Goal: Entertainment & Leisure: Consume media (video, audio)

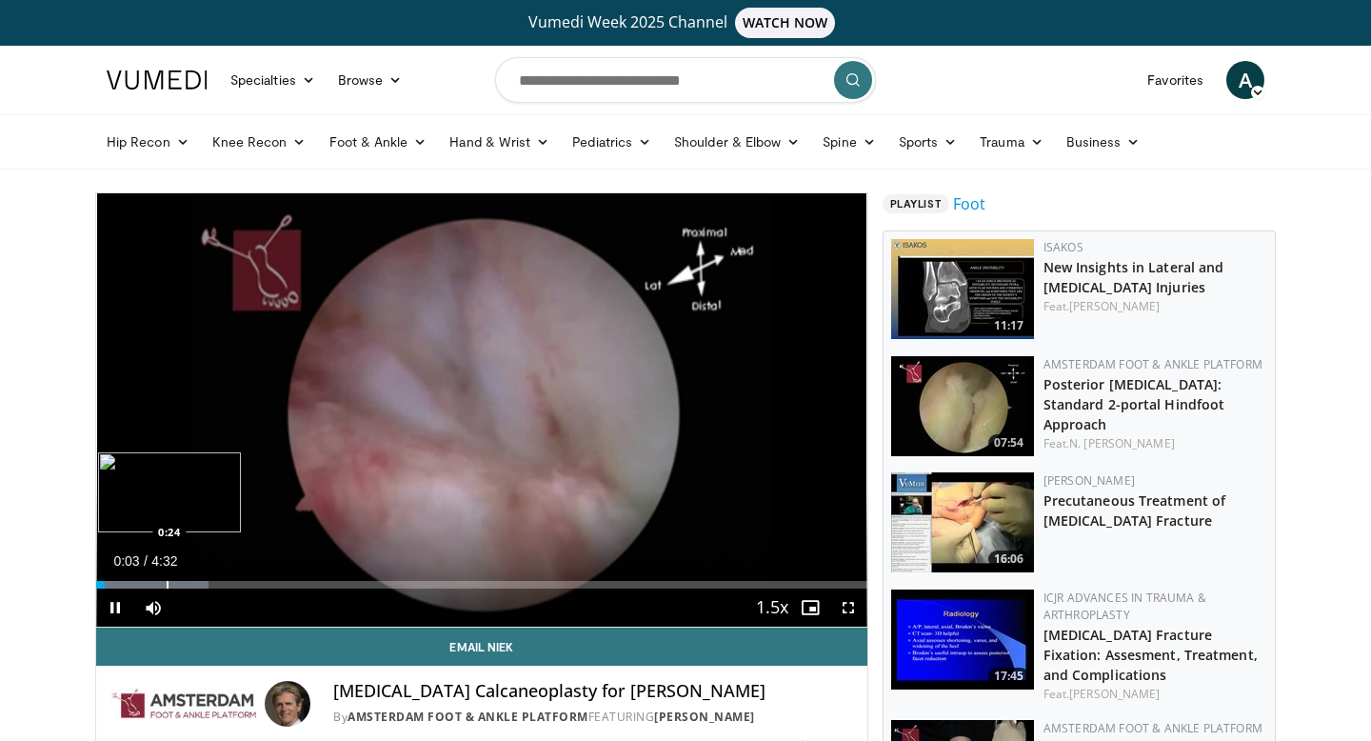
click at [162, 576] on div "Loaded : 14.53% 0:03 0:24" at bounding box center [481, 579] width 771 height 18
click at [203, 582] on div "Progress Bar" at bounding box center [204, 585] width 2 height 8
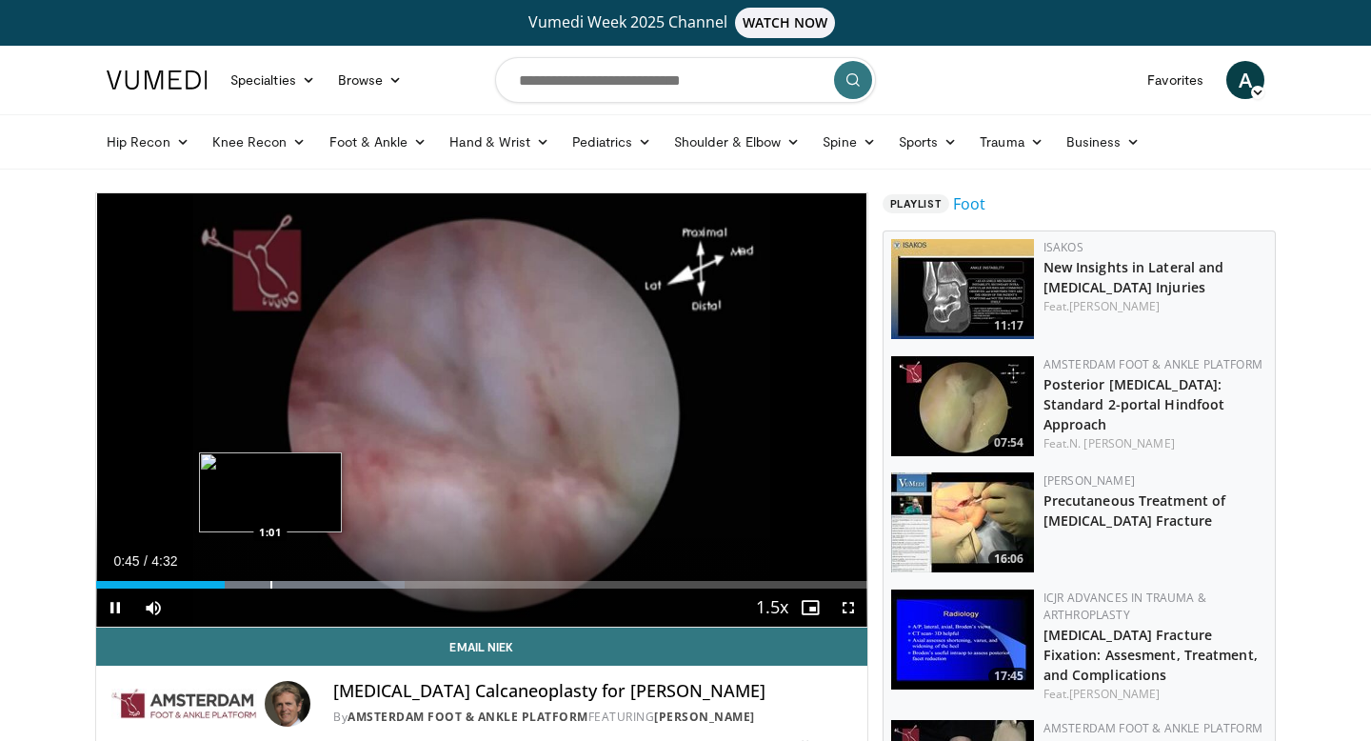
click at [270, 582] on div "Progress Bar" at bounding box center [271, 585] width 2 height 8
click at [319, 581] on div "Progress Bar" at bounding box center [320, 585] width 2 height 8
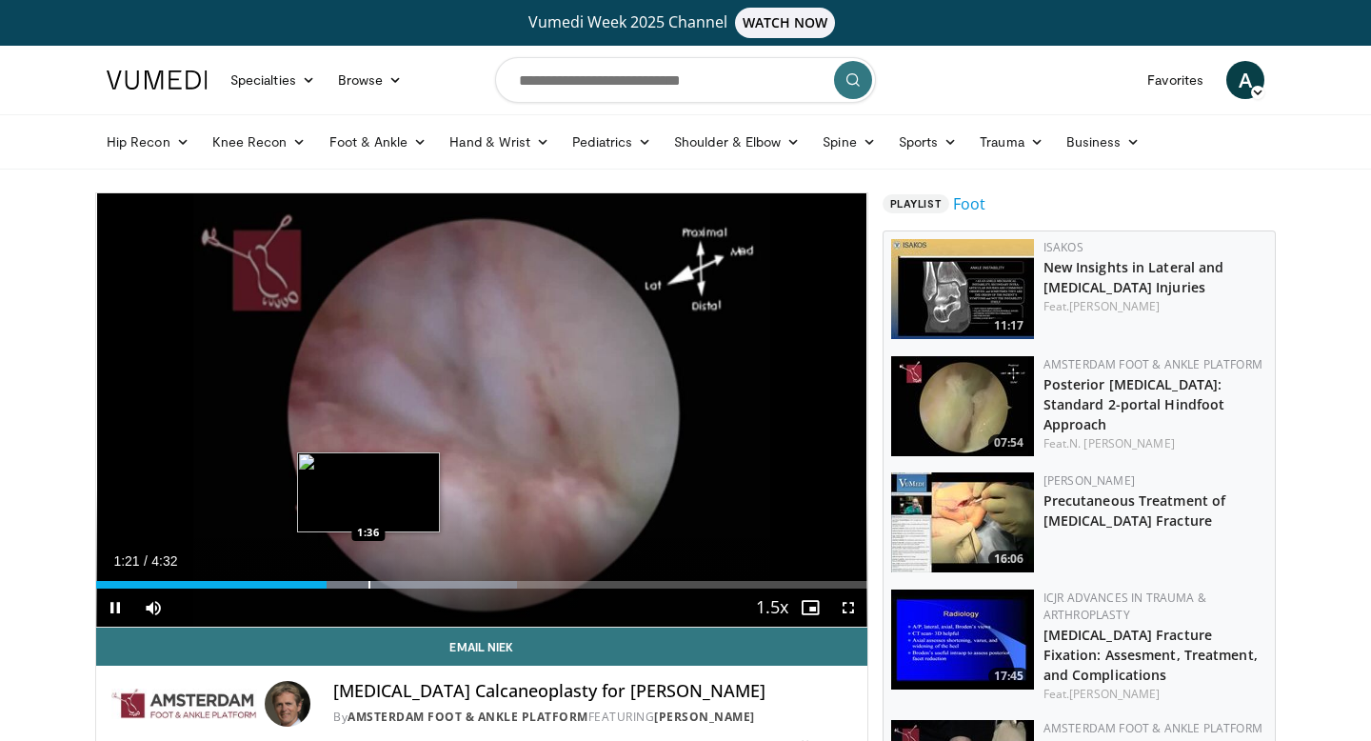
click at [368, 581] on div "Progress Bar" at bounding box center [369, 585] width 2 height 8
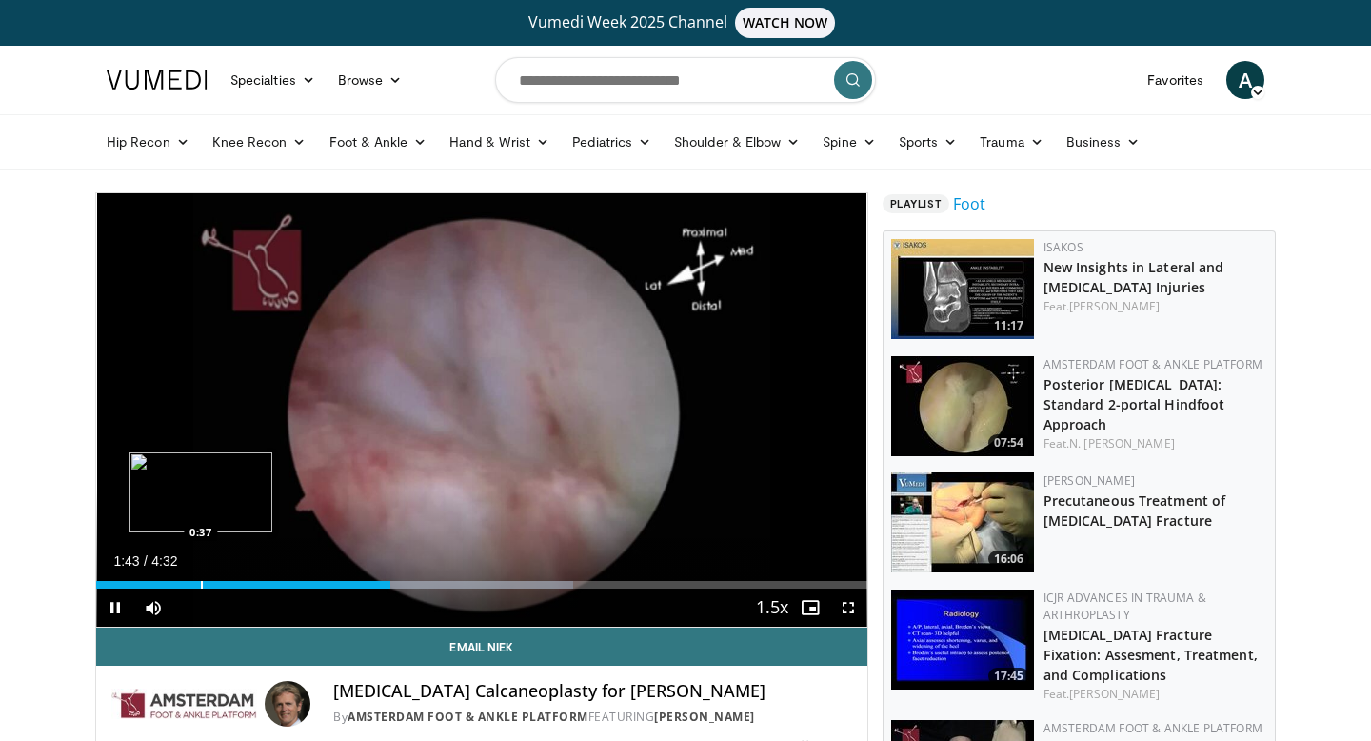
click at [199, 579] on div "Loaded : 61.82% 1:43 0:37" at bounding box center [481, 579] width 771 height 18
click at [229, 584] on div "Progress Bar" at bounding box center [229, 585] width 2 height 8
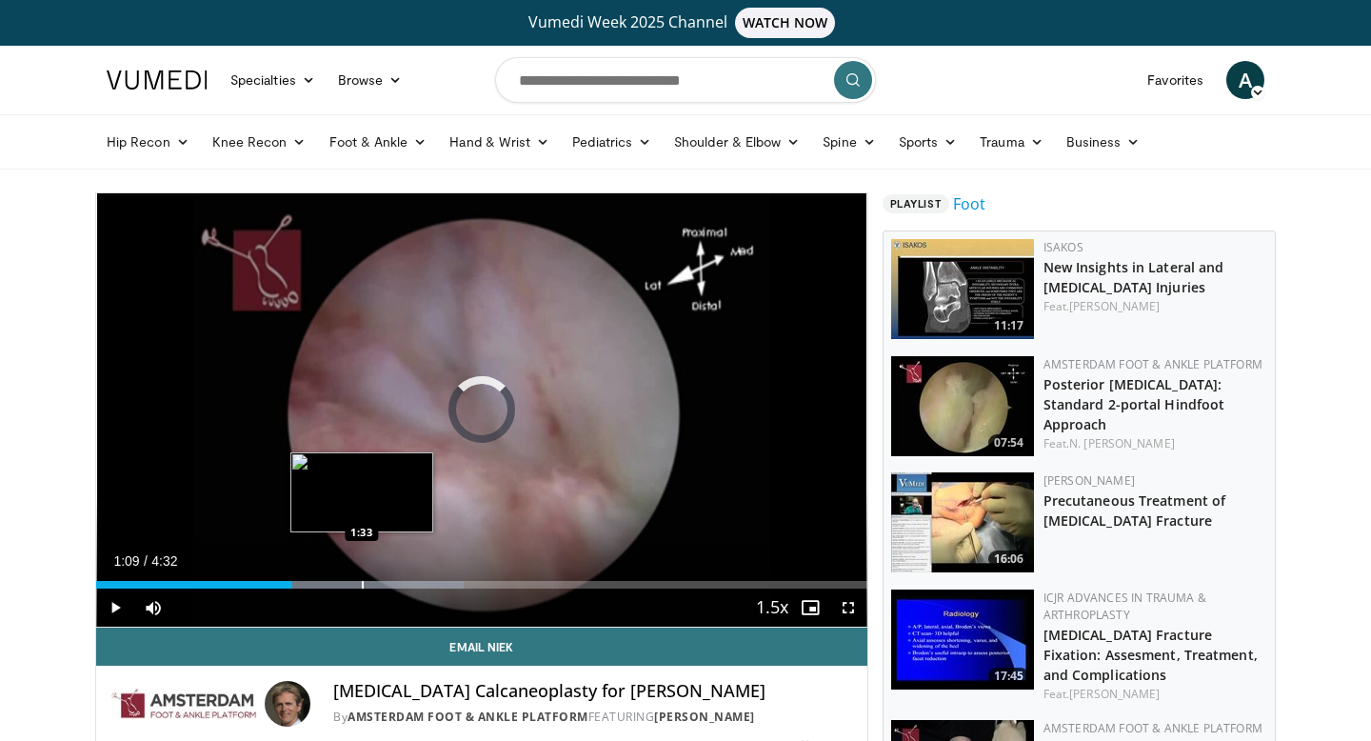
click at [361, 577] on div "Loaded : 47.68% 1:33 1:33" at bounding box center [481, 579] width 771 height 18
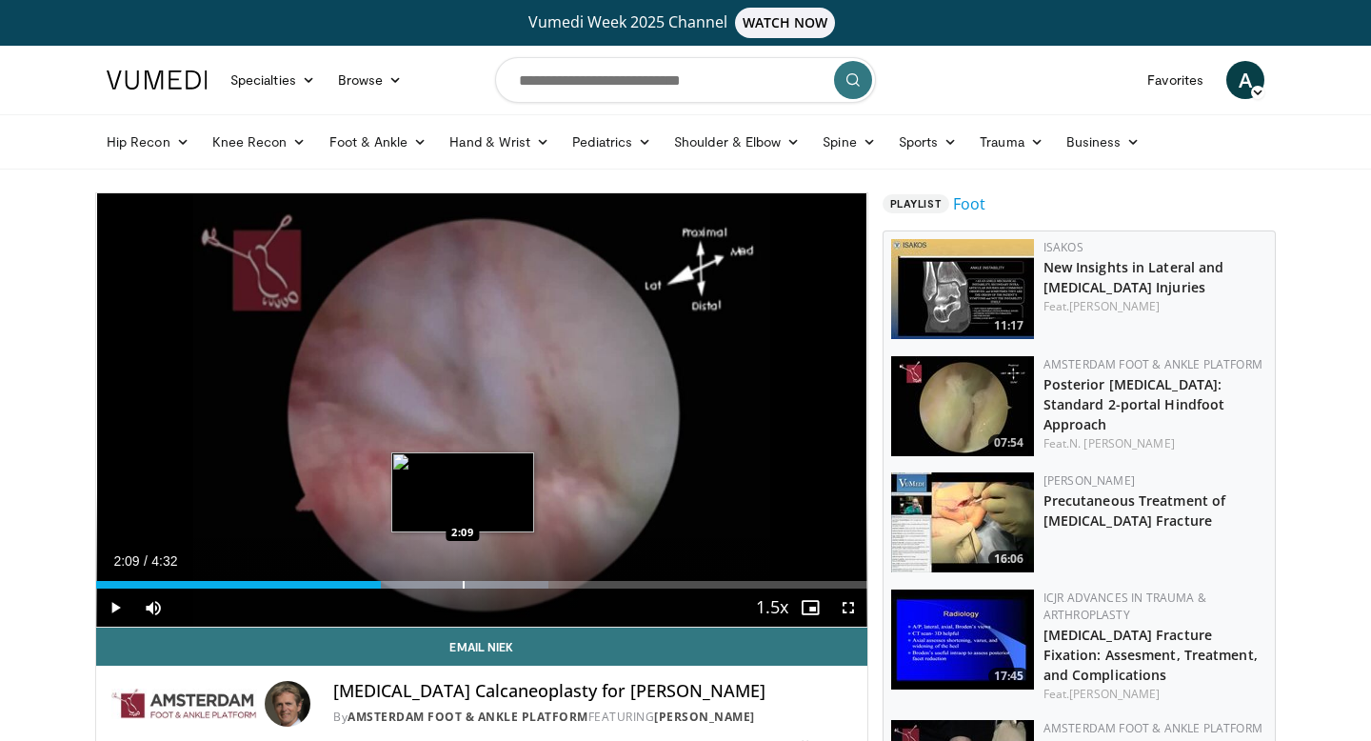
click at [463, 582] on div "Progress Bar" at bounding box center [464, 585] width 2 height 8
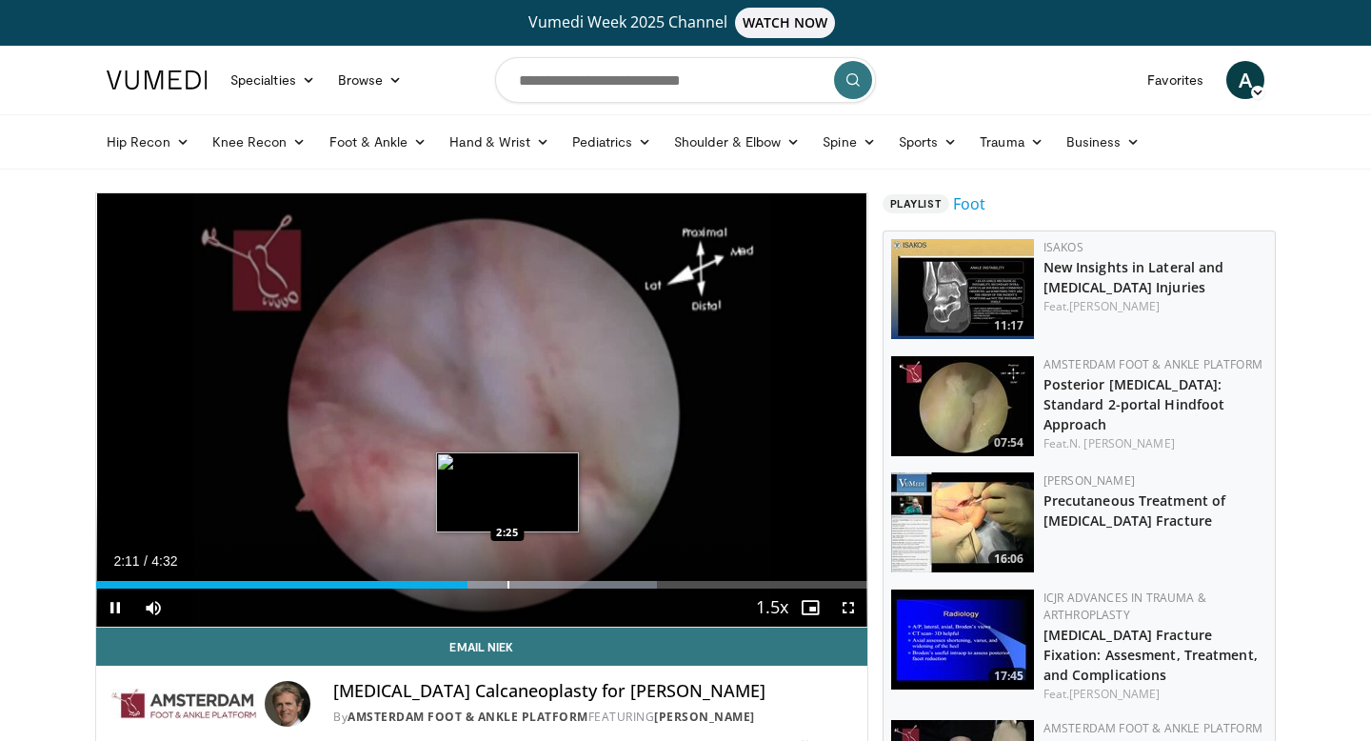
click at [507, 571] on div "Loaded : 72.74% 2:11 2:25" at bounding box center [481, 579] width 771 height 18
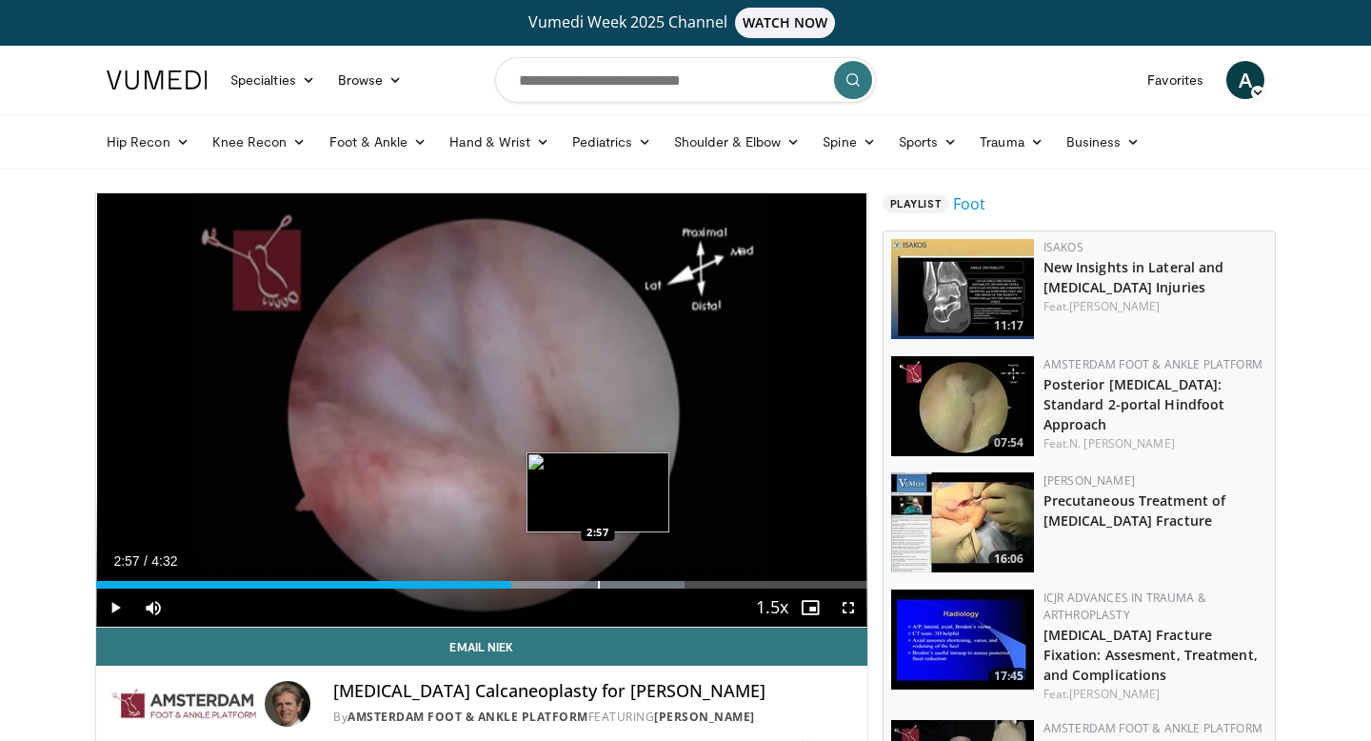
click at [598, 585] on div "Progress Bar" at bounding box center [599, 585] width 2 height 8
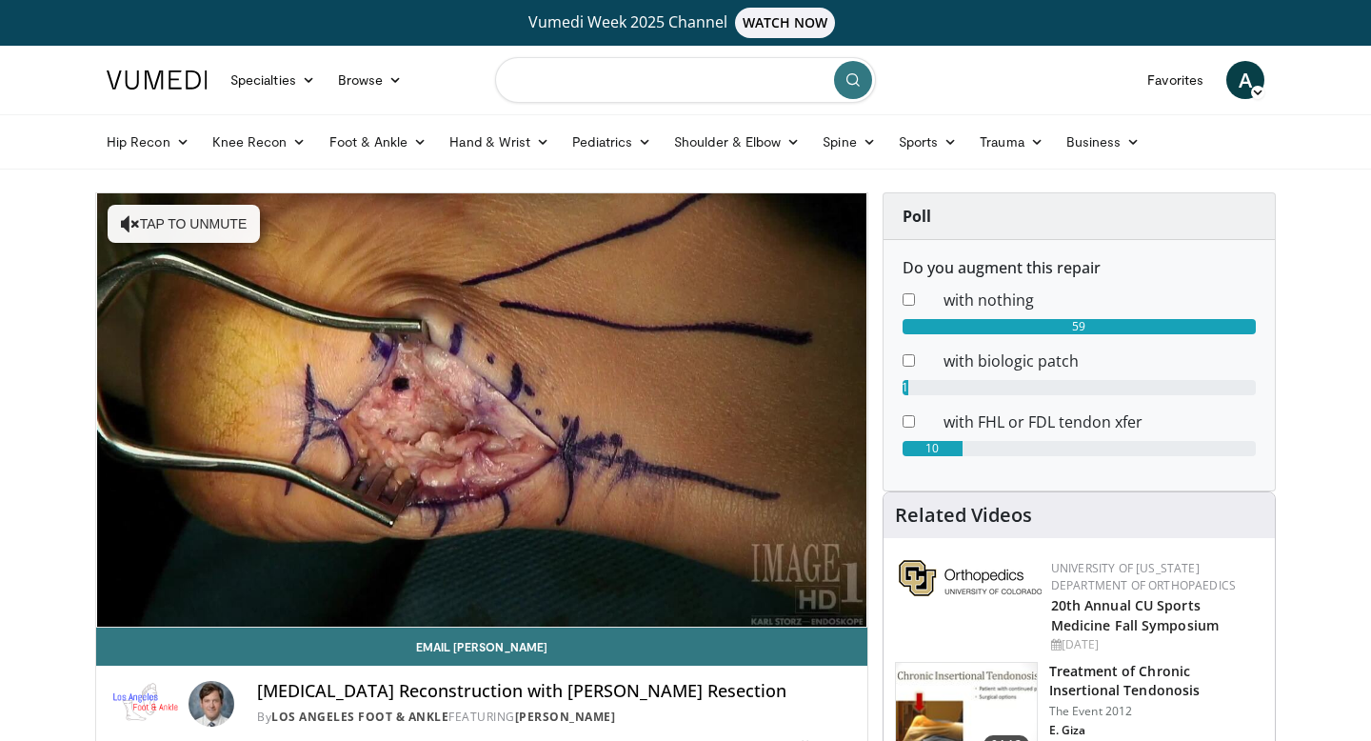
click at [611, 82] on input "Search topics, interventions" at bounding box center [685, 80] width 381 height 46
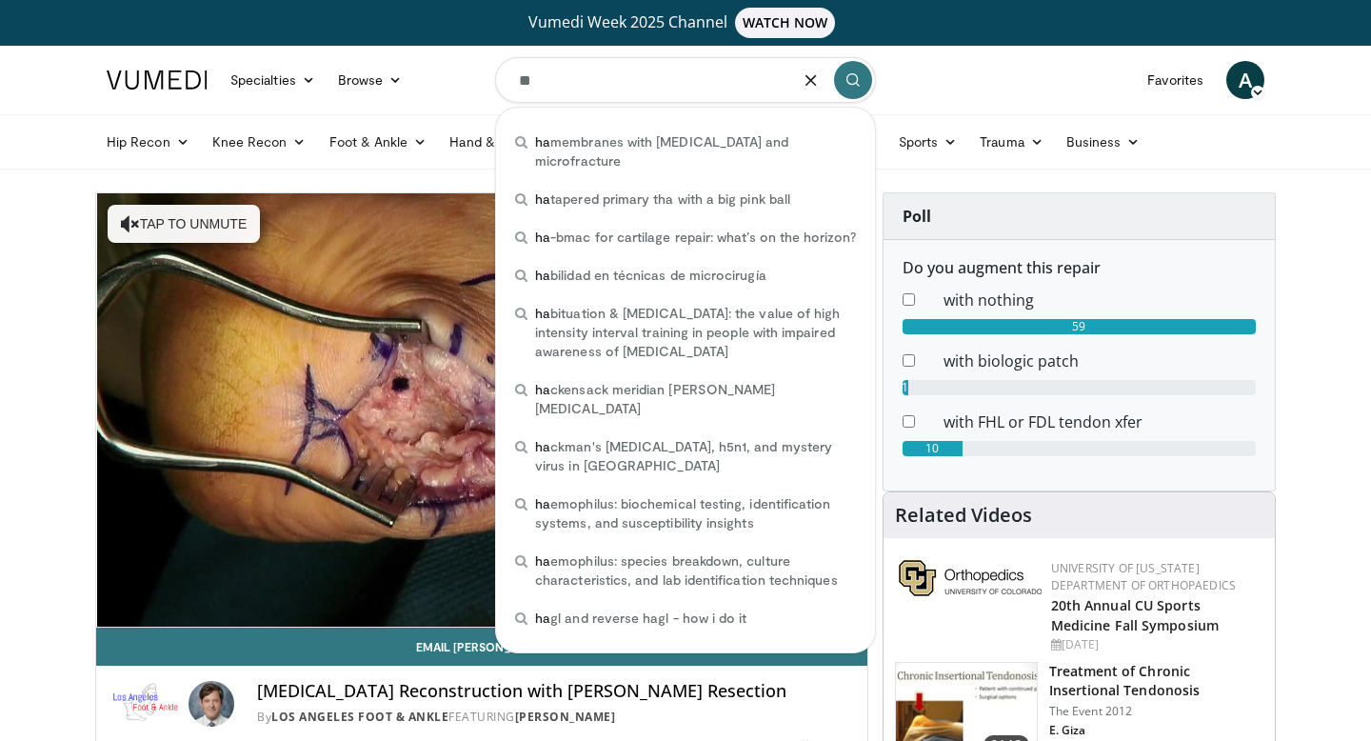
type input "**"
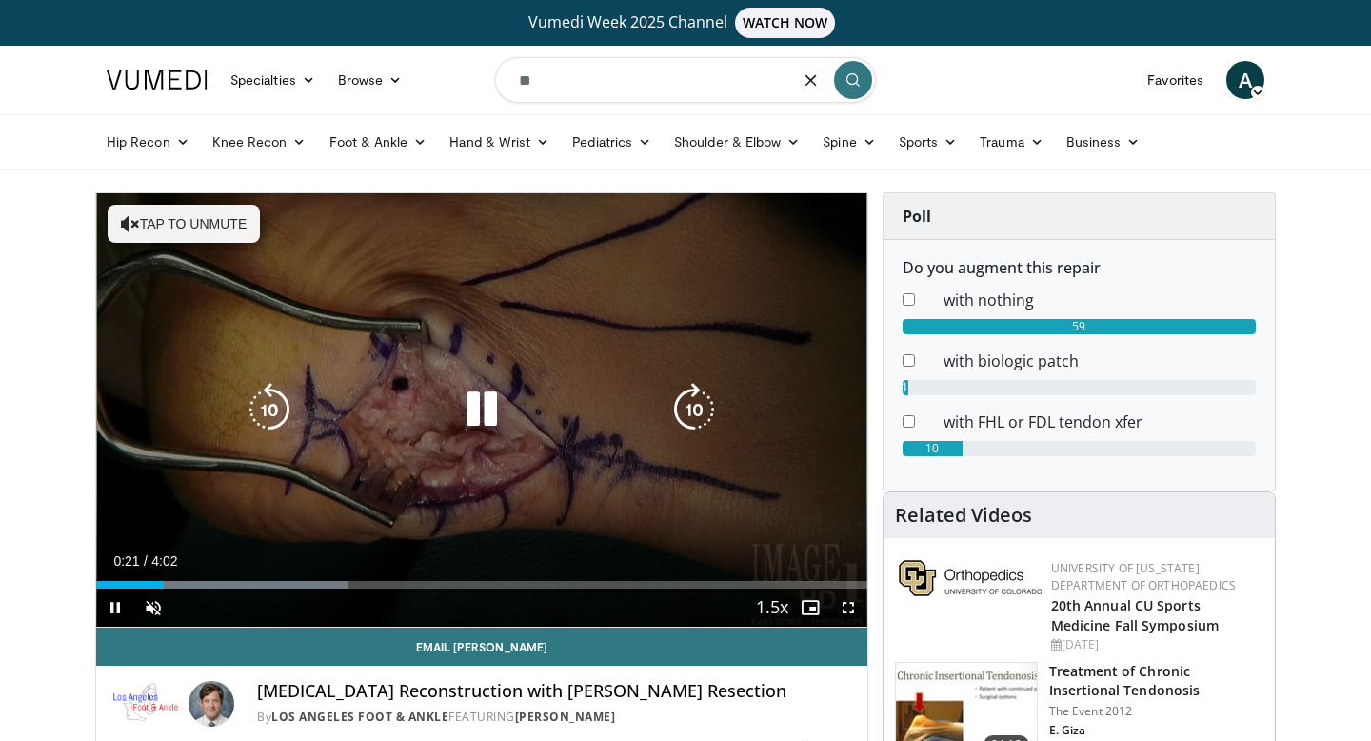
click at [210, 238] on button "Tap to unmute" at bounding box center [184, 224] width 152 height 38
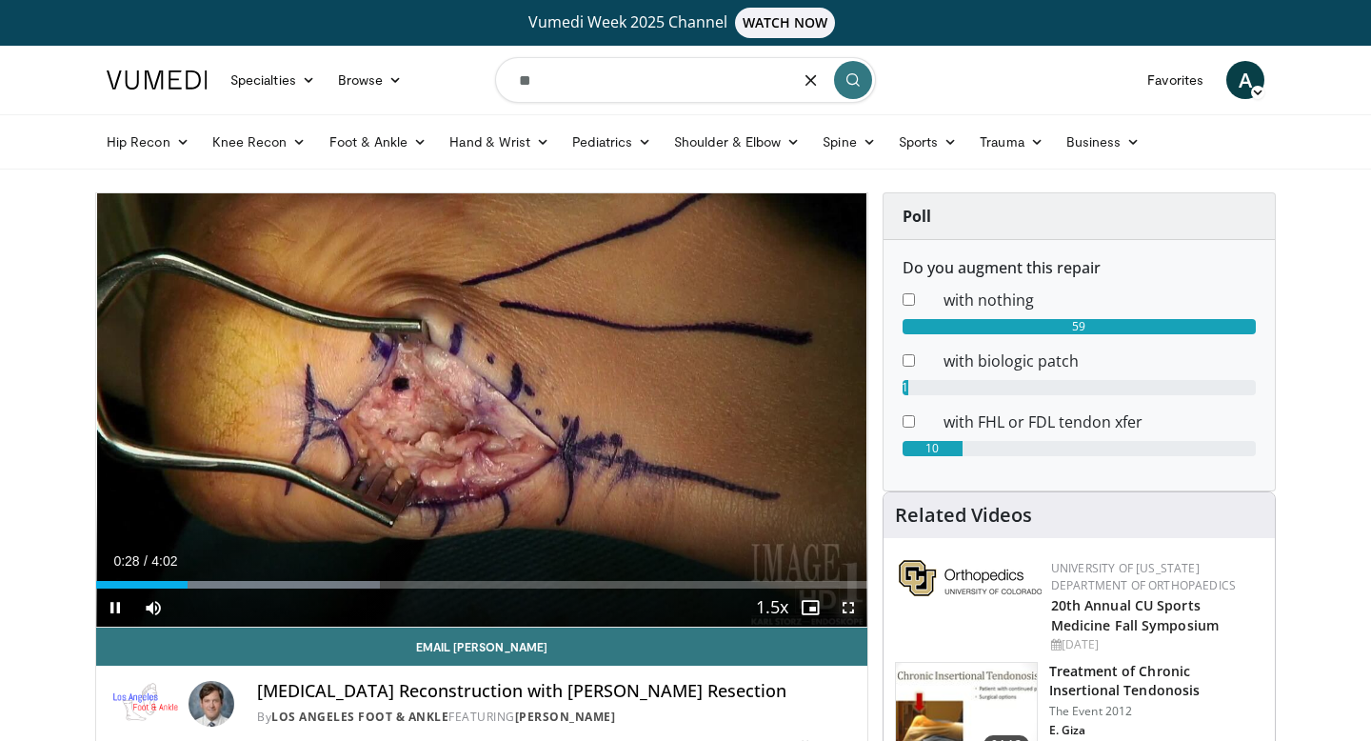
click at [853, 605] on span "Video Player" at bounding box center [848, 607] width 38 height 38
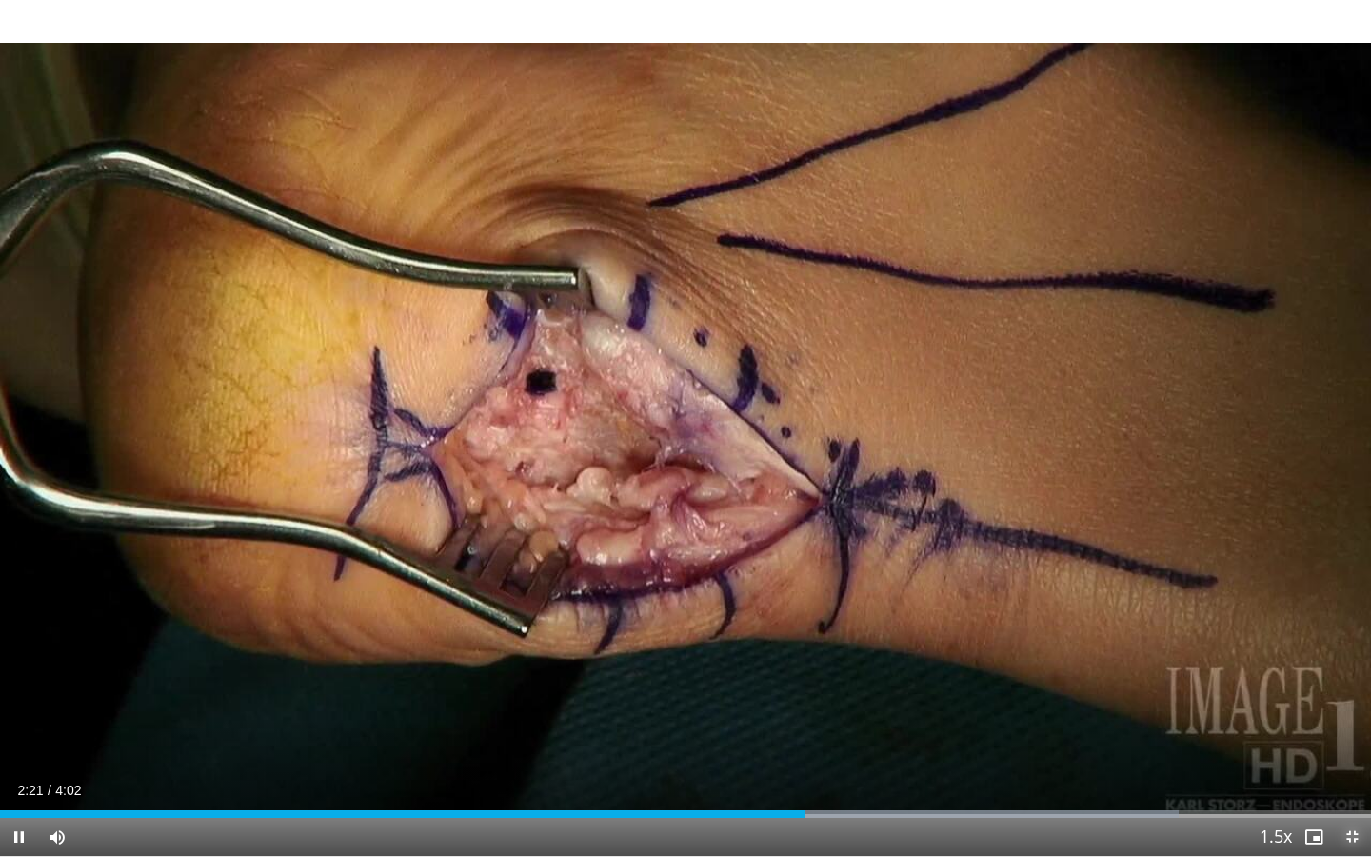
click at [1355, 740] on span "Video Player" at bounding box center [1352, 837] width 38 height 38
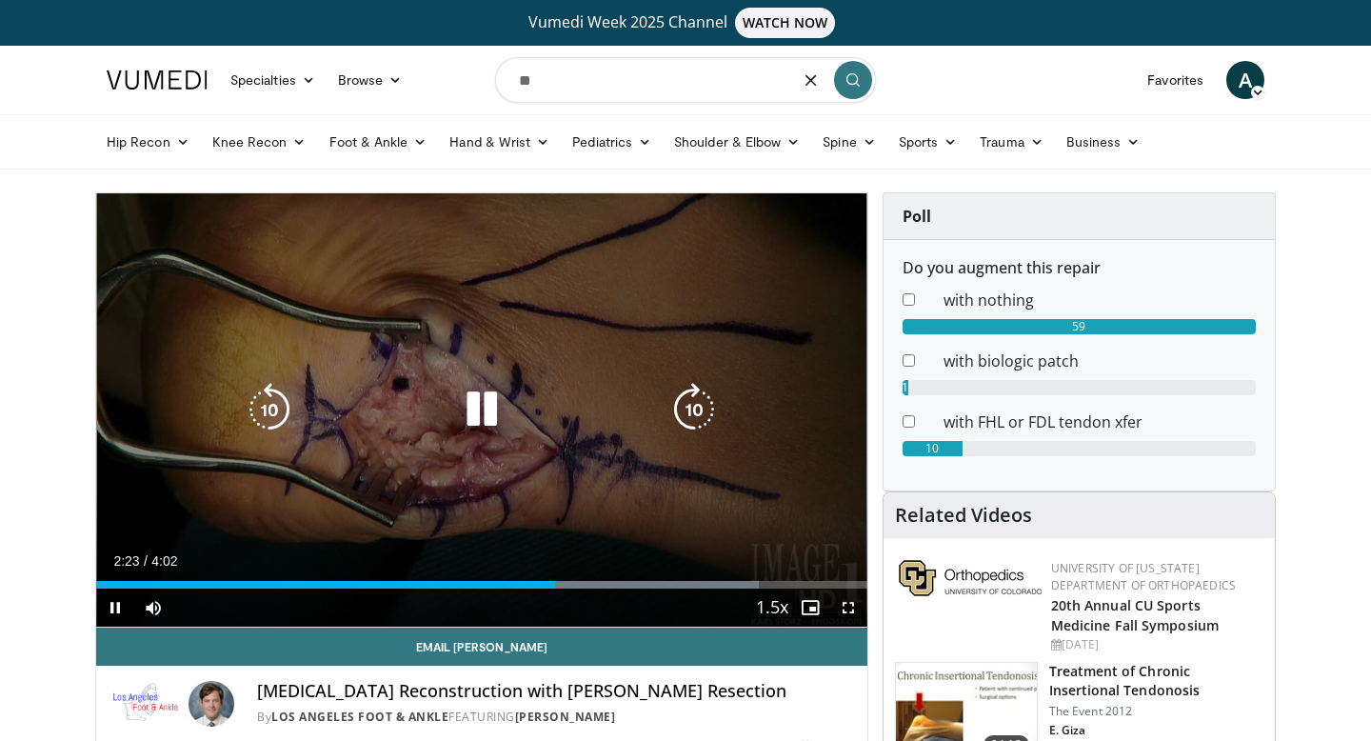
click at [490, 400] on icon "Video Player" at bounding box center [481, 409] width 53 height 53
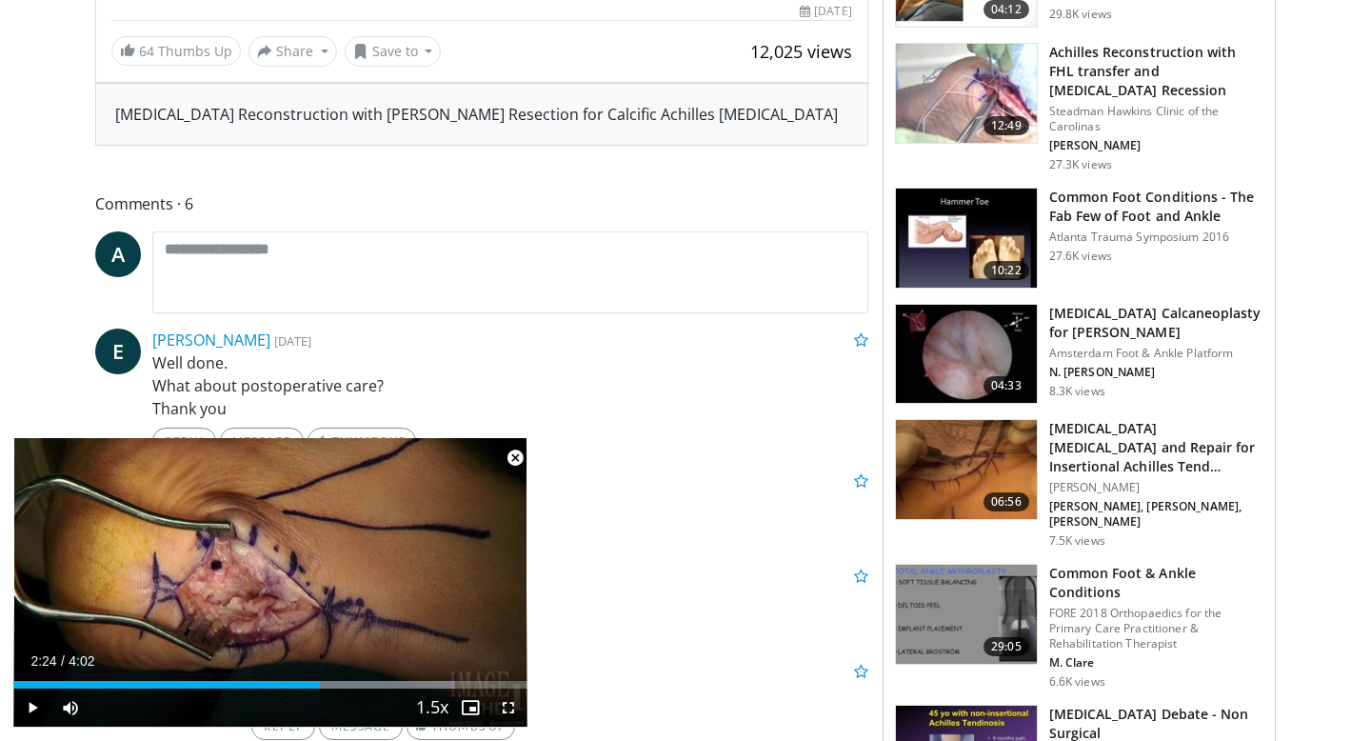
scroll to position [742, 0]
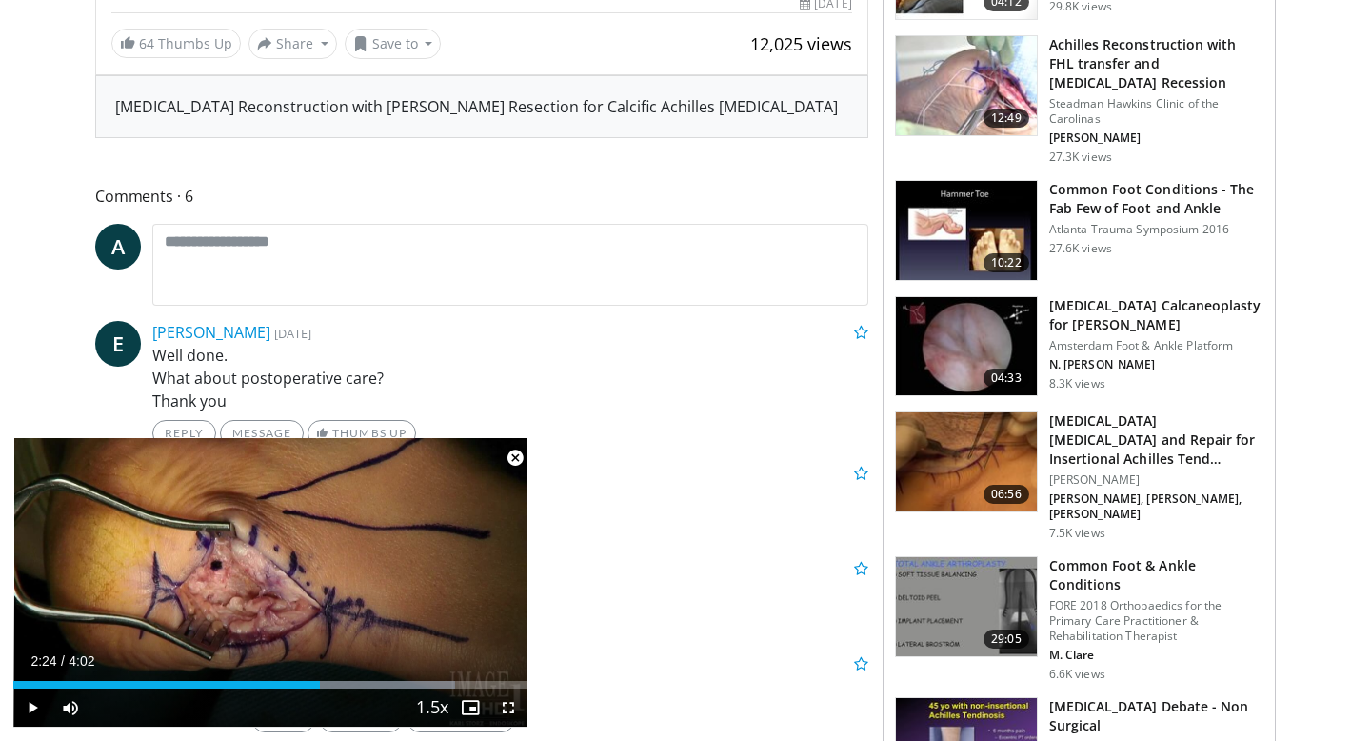
click at [945, 475] on img at bounding box center [966, 461] width 141 height 99
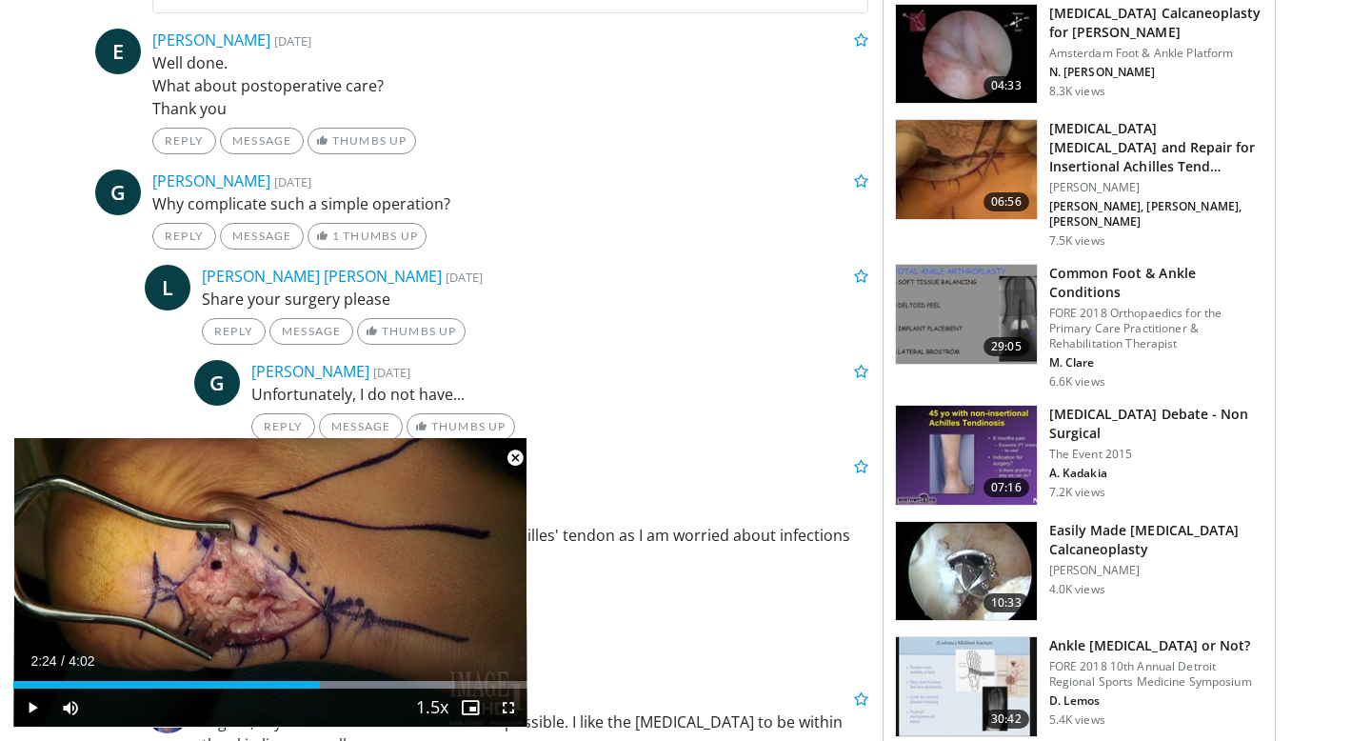
scroll to position [1076, 0]
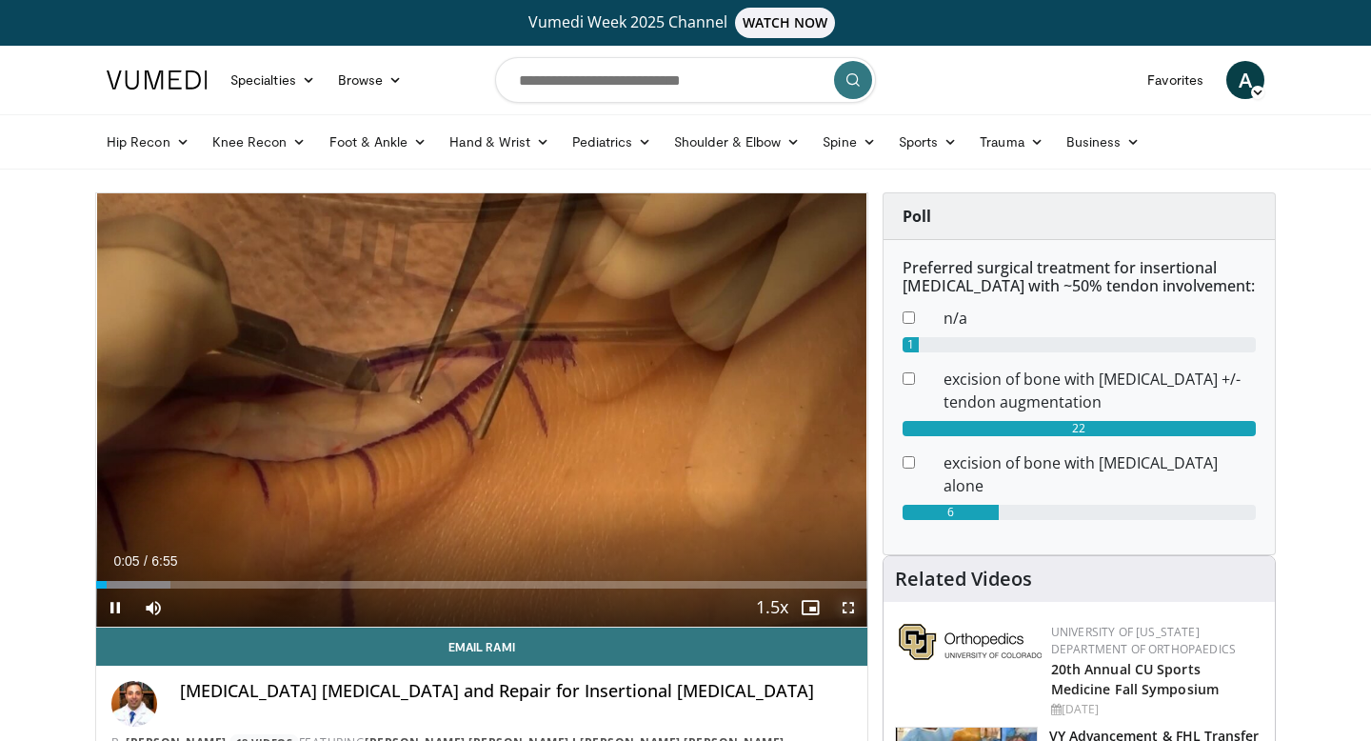
click at [849, 615] on span "Video Player" at bounding box center [848, 607] width 38 height 38
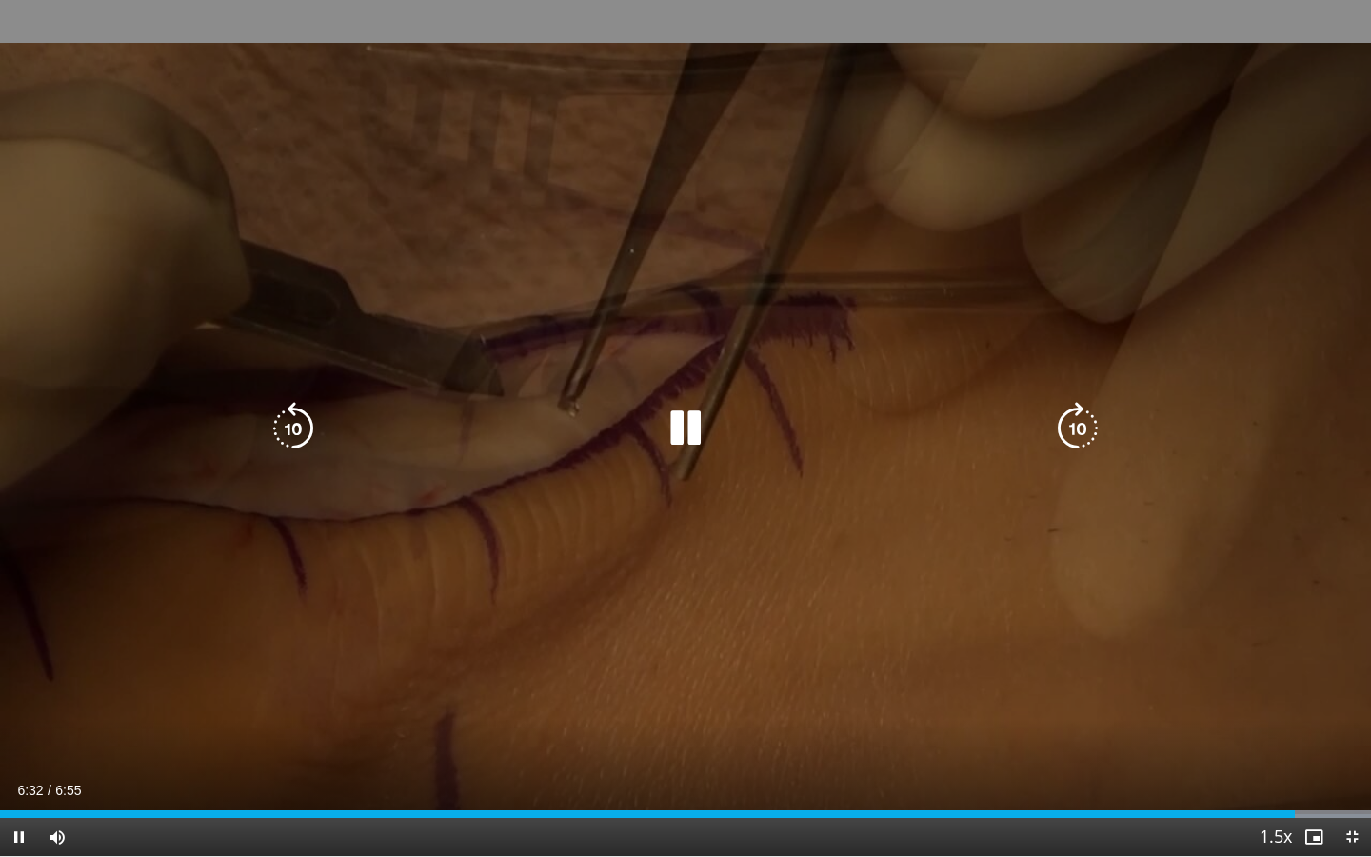
click at [1283, 692] on div "40 seconds Tap to unmute" at bounding box center [685, 428] width 1371 height 856
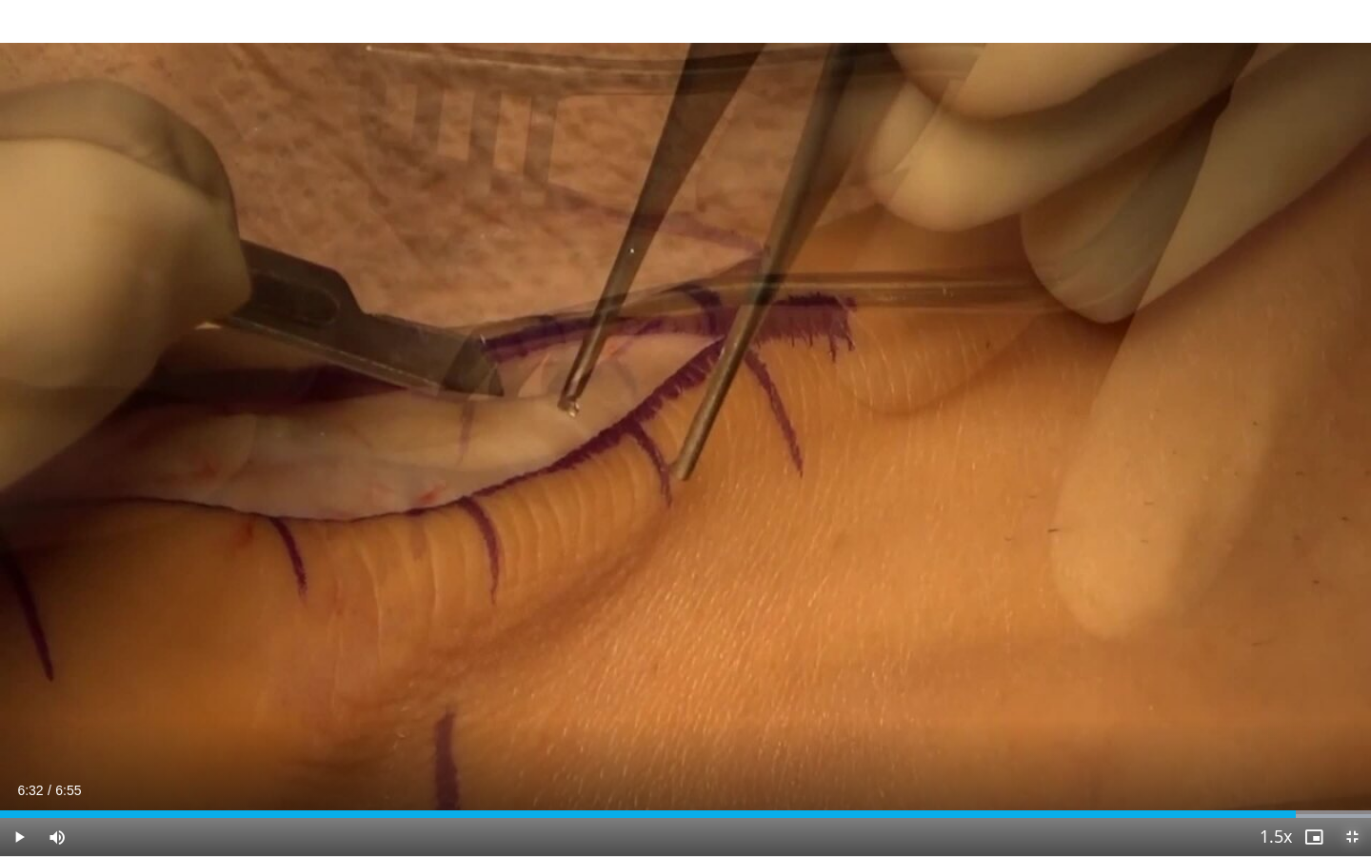
click at [1361, 740] on span "Video Player" at bounding box center [1352, 837] width 38 height 38
